Goal: Navigation & Orientation: Find specific page/section

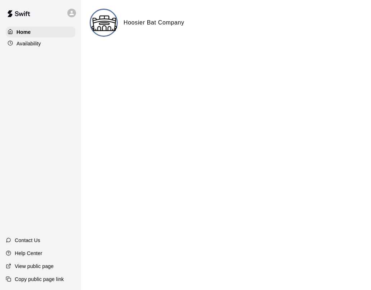
click at [34, 45] on p "Availability" at bounding box center [29, 43] width 24 height 7
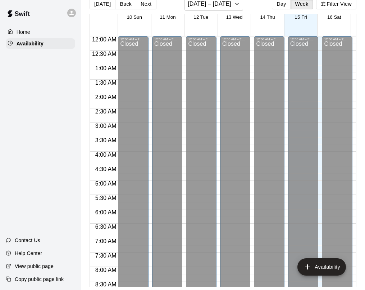
click at [30, 35] on p "Home" at bounding box center [24, 31] width 14 height 7
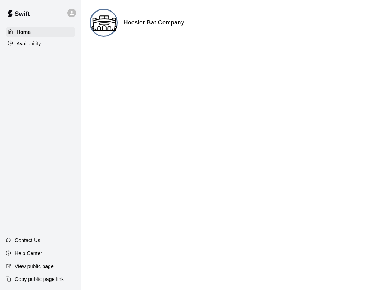
click at [35, 44] on p "Availability" at bounding box center [29, 43] width 24 height 7
